Goal: Task Accomplishment & Management: Use online tool/utility

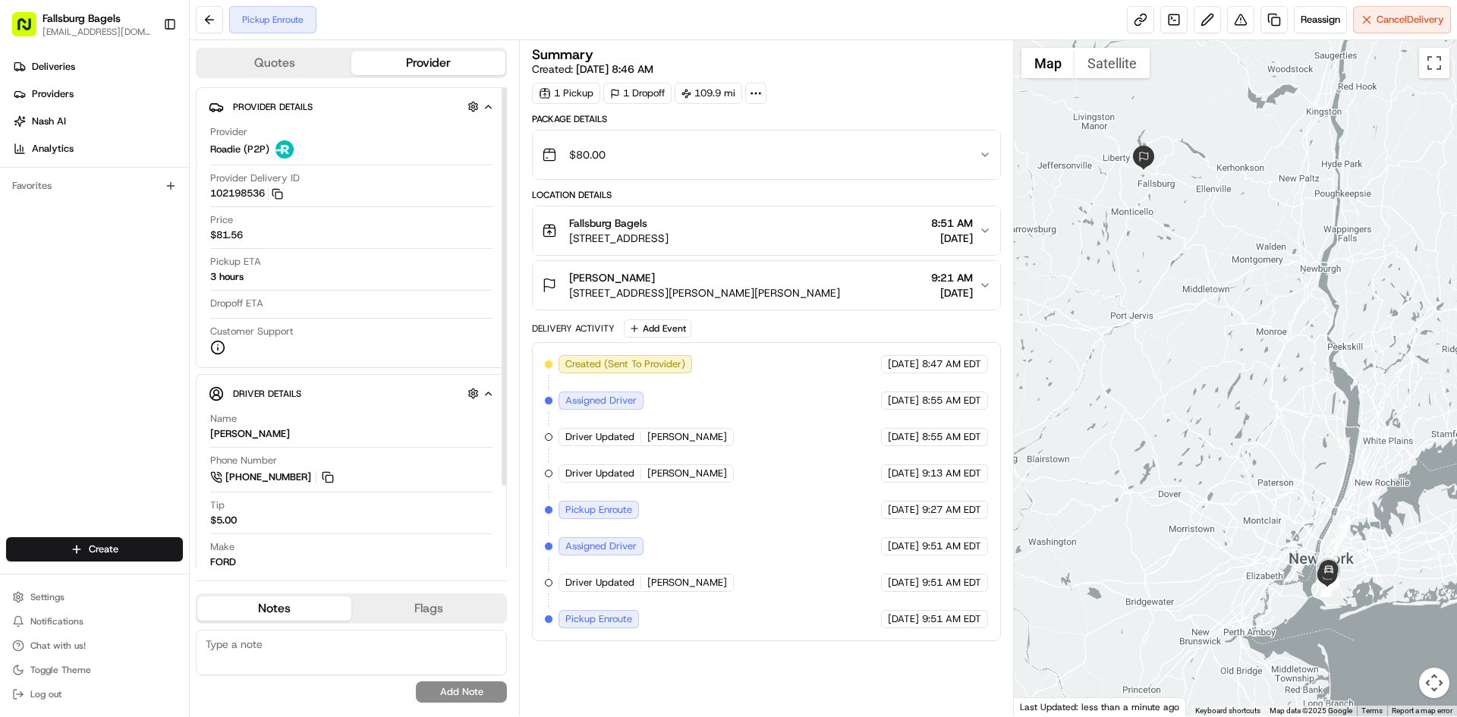
click at [492, 395] on icon "button" at bounding box center [488, 394] width 11 height 12
click at [491, 390] on icon "button" at bounding box center [488, 394] width 11 height 12
click at [486, 393] on icon "button" at bounding box center [488, 394] width 11 height 12
click at [489, 395] on icon "button" at bounding box center [489, 393] width 6 height 3
click at [489, 393] on icon "button" at bounding box center [488, 394] width 11 height 12
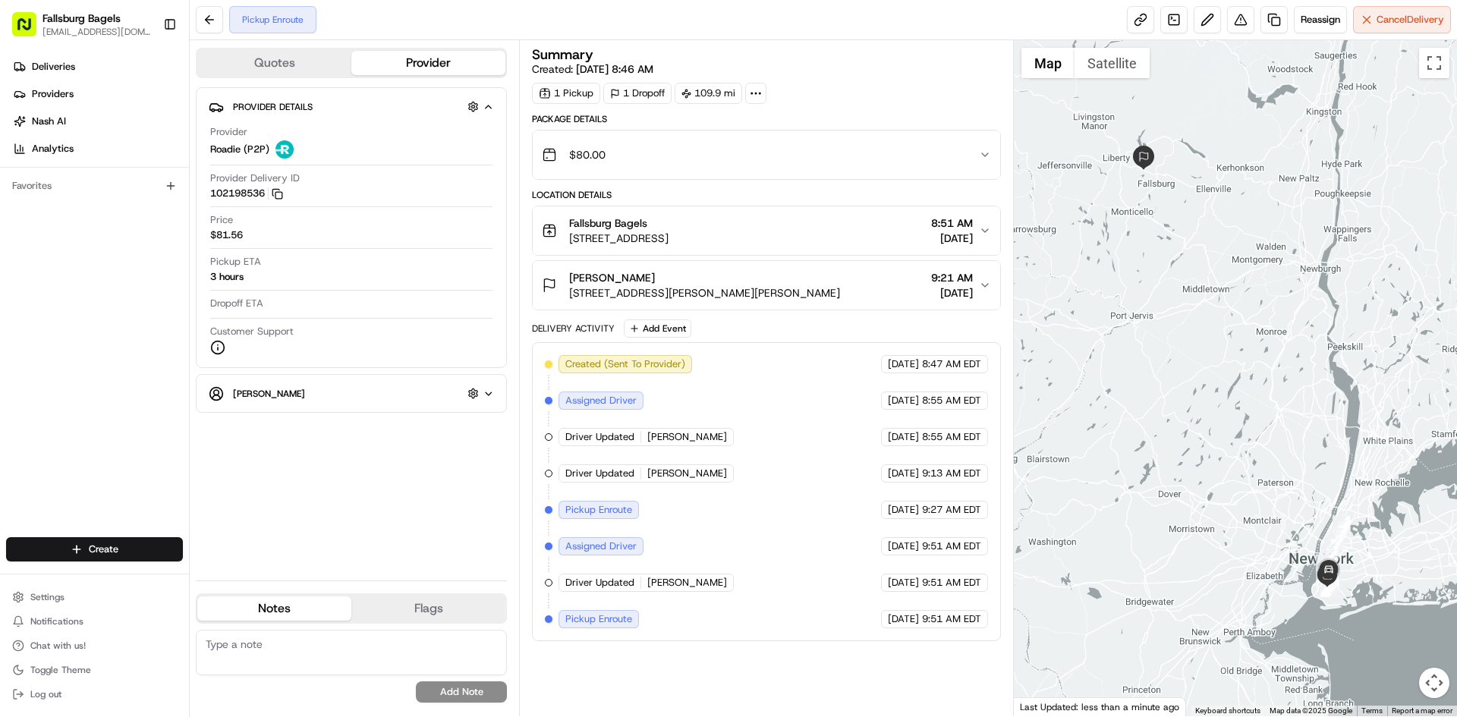
click at [493, 104] on icon "button" at bounding box center [488, 107] width 11 height 12
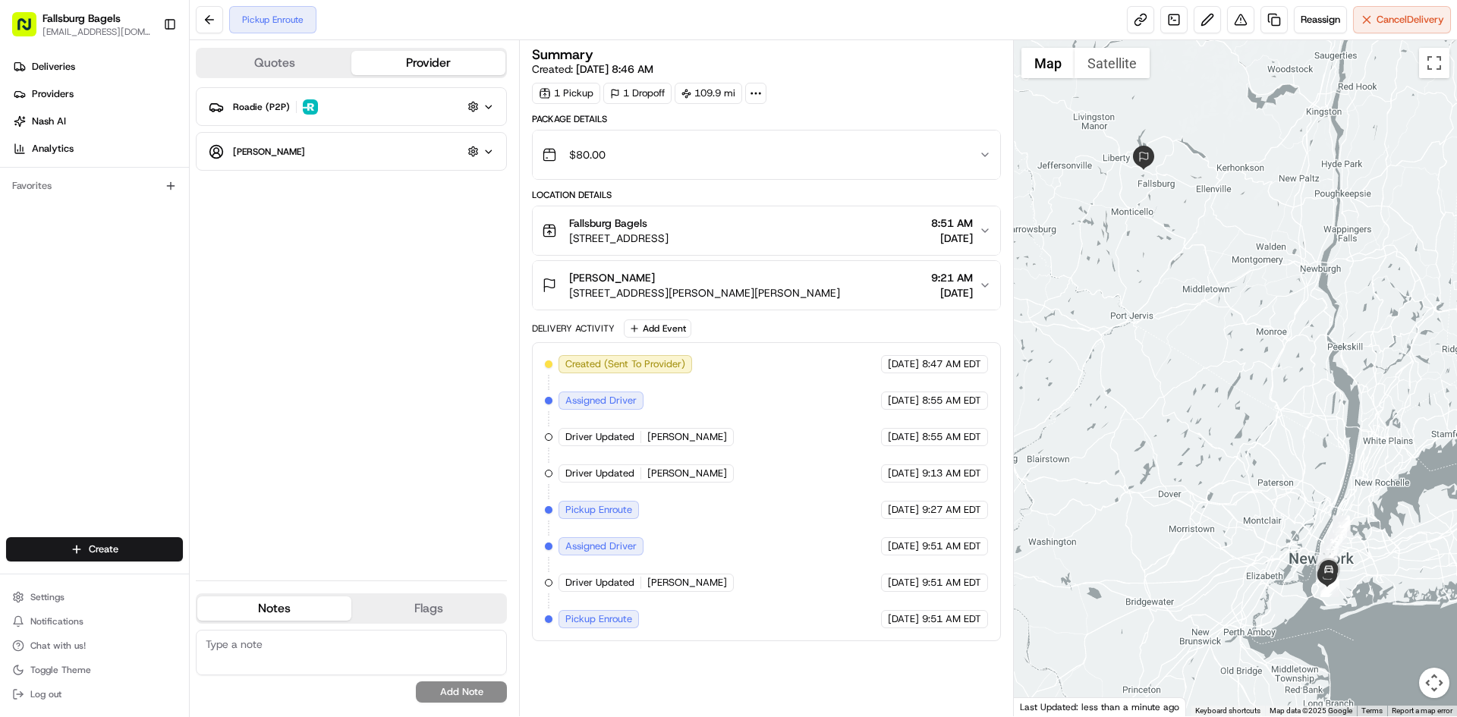
click at [493, 106] on icon "button" at bounding box center [488, 107] width 11 height 12
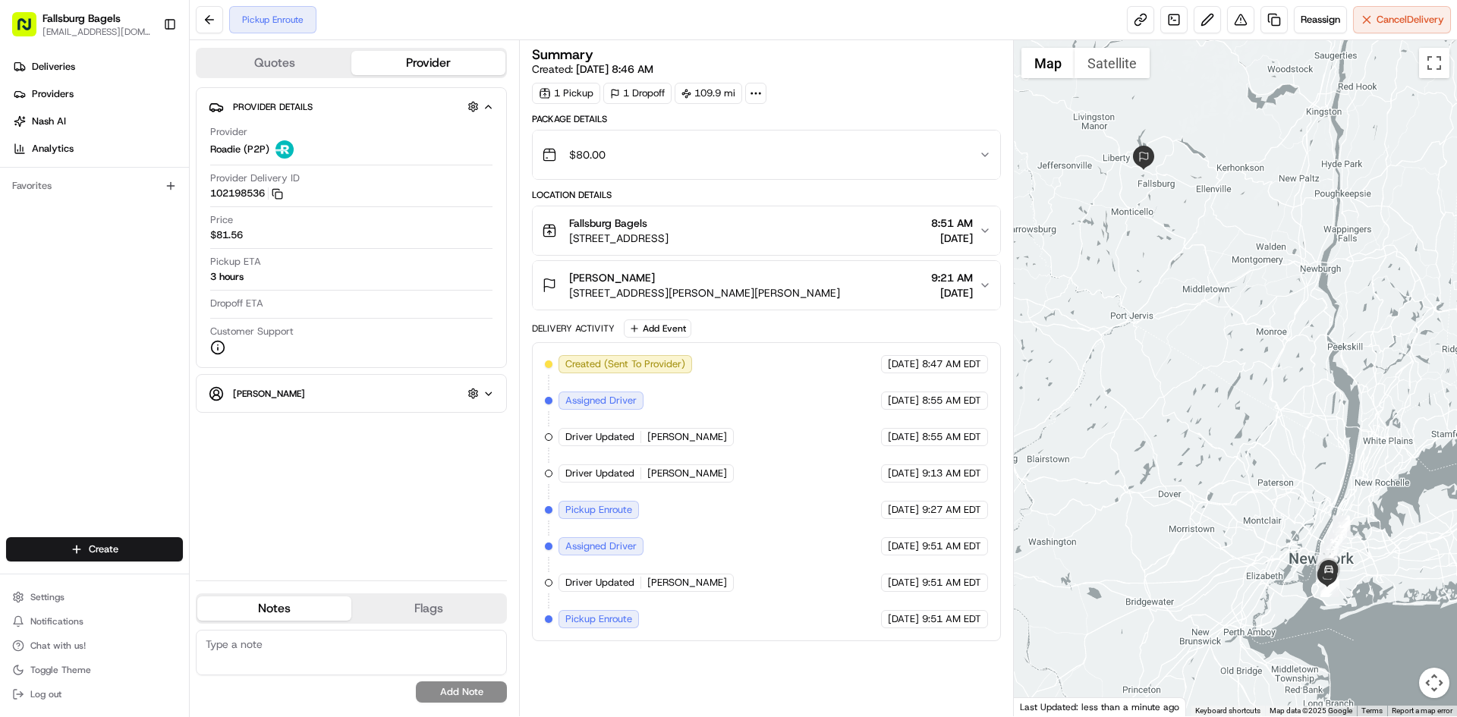
click at [493, 106] on icon "button" at bounding box center [488, 107] width 11 height 12
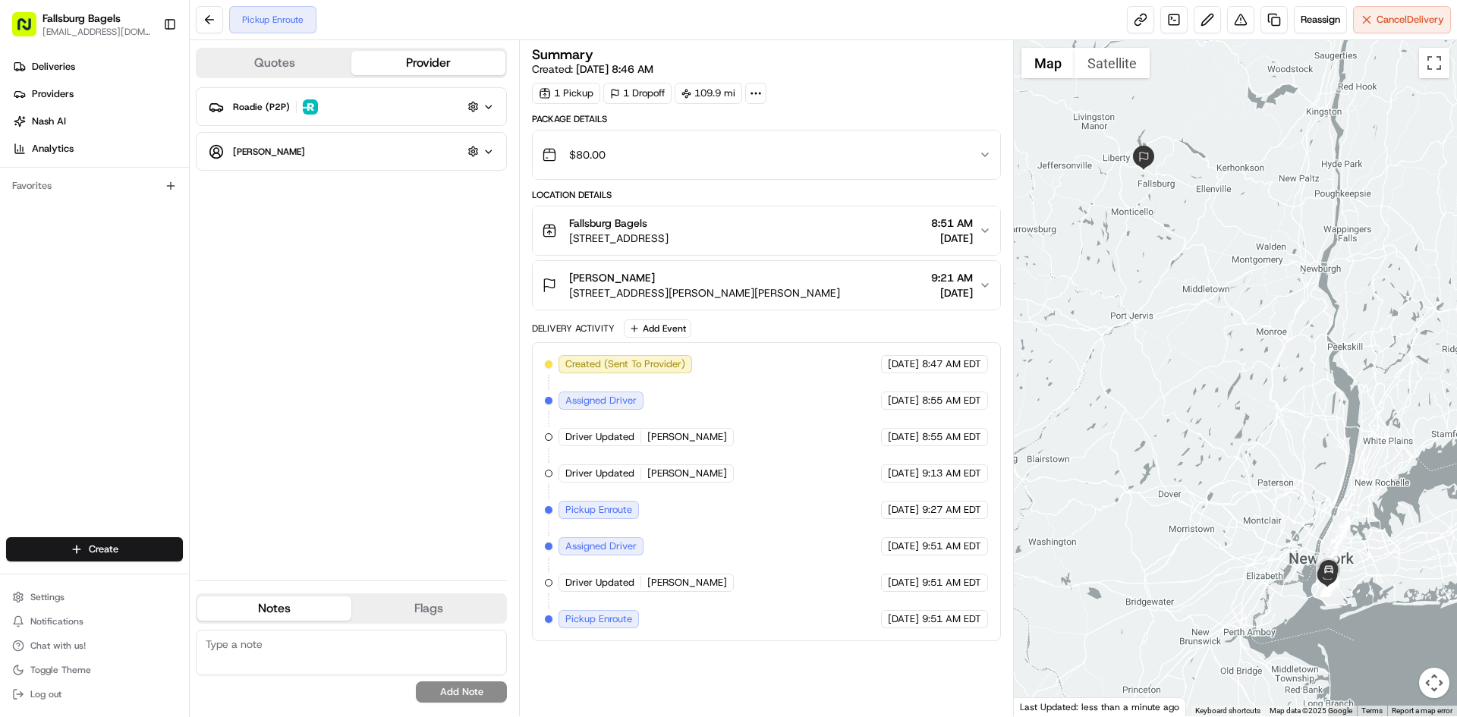
click at [491, 153] on icon "button" at bounding box center [488, 152] width 11 height 12
click at [491, 153] on icon "button" at bounding box center [489, 151] width 6 height 3
